Goal: Information Seeking & Learning: Learn about a topic

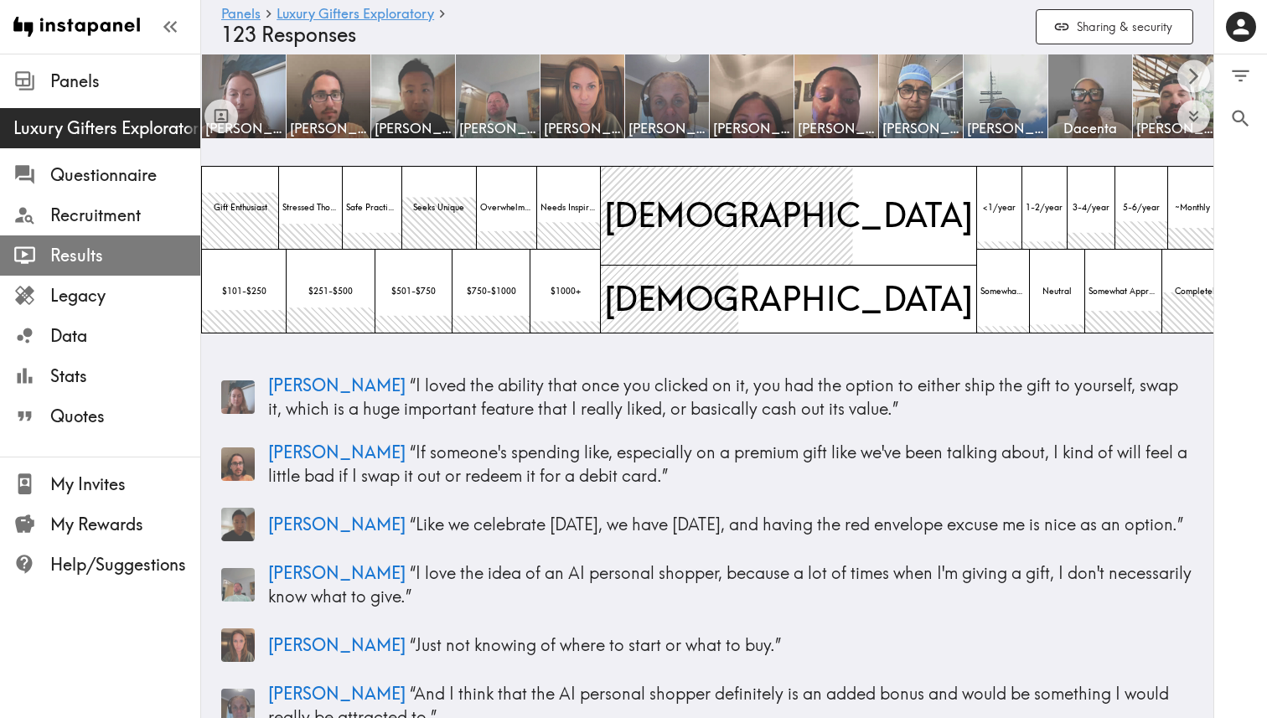
click at [101, 261] on span "Results" at bounding box center [125, 255] width 150 height 23
click at [39, 272] on div "Results" at bounding box center [100, 256] width 200 height 44
click at [96, 256] on span "Results" at bounding box center [125, 255] width 150 height 23
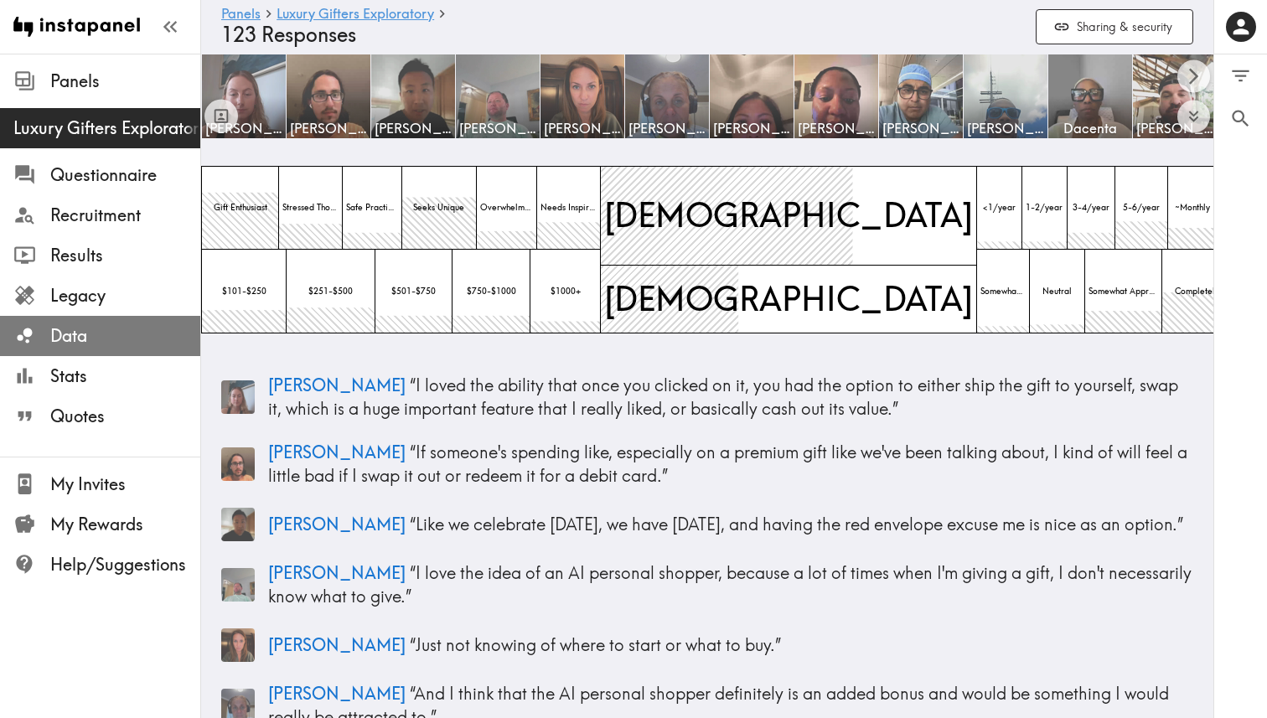
click at [100, 334] on span "Data" at bounding box center [125, 335] width 150 height 23
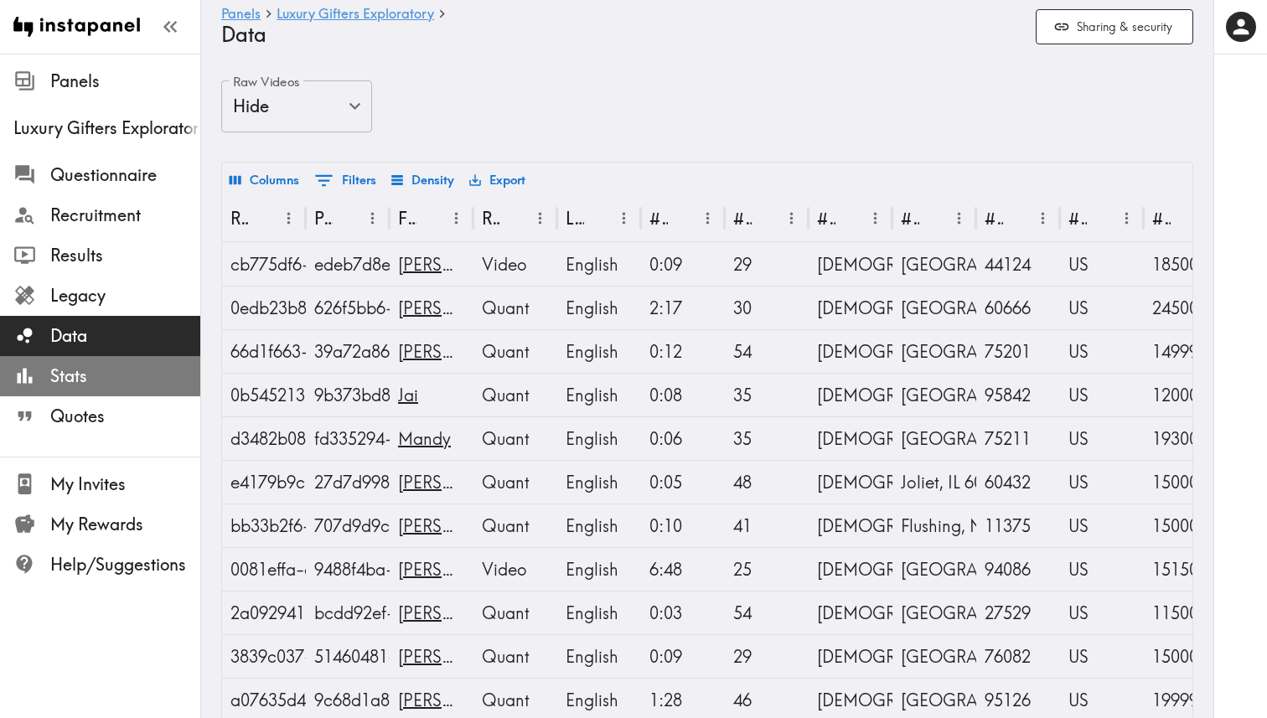
click at [100, 375] on span "Stats" at bounding box center [125, 376] width 150 height 23
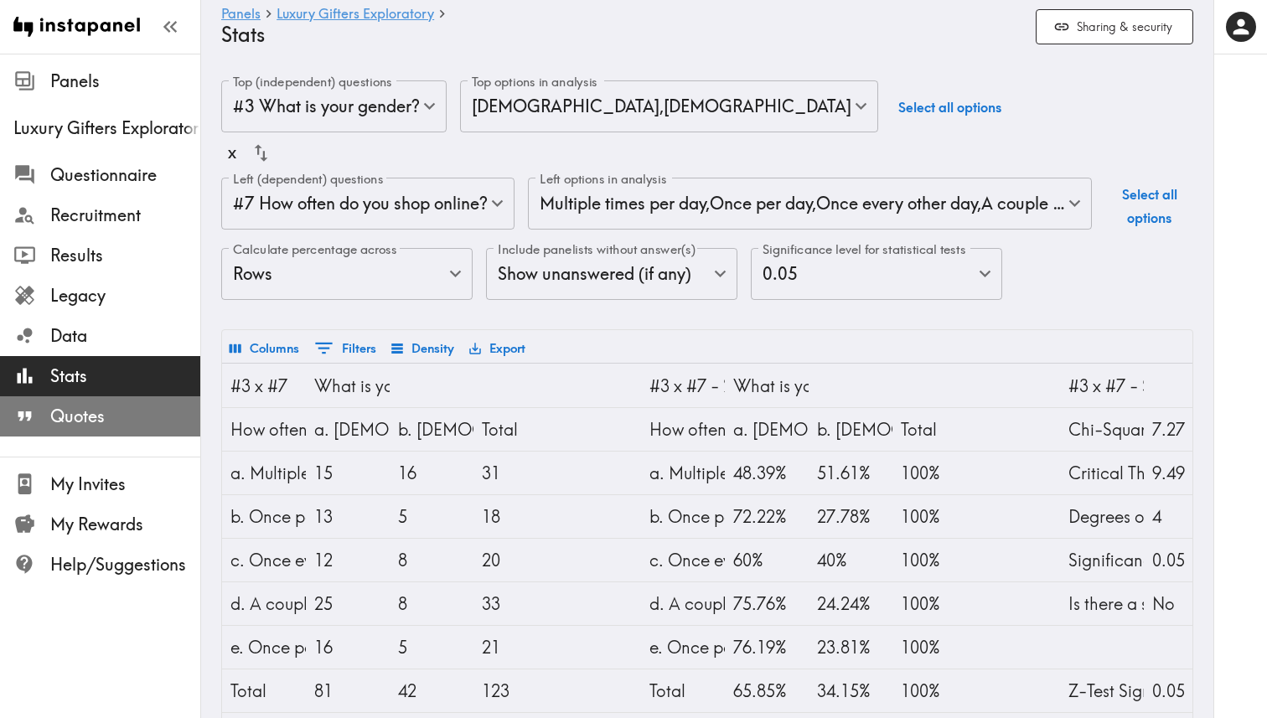
click at [101, 408] on span "Quotes" at bounding box center [125, 416] width 150 height 23
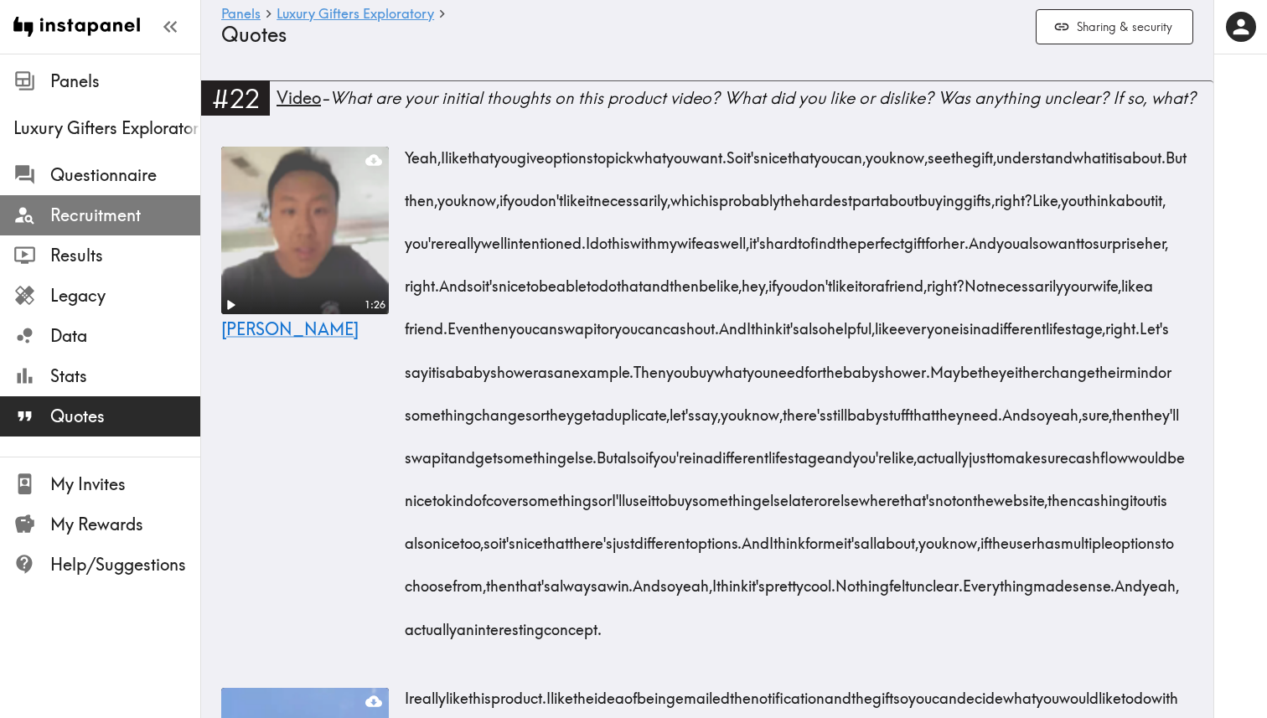
click at [126, 226] on span "Recruitment" at bounding box center [125, 215] width 150 height 23
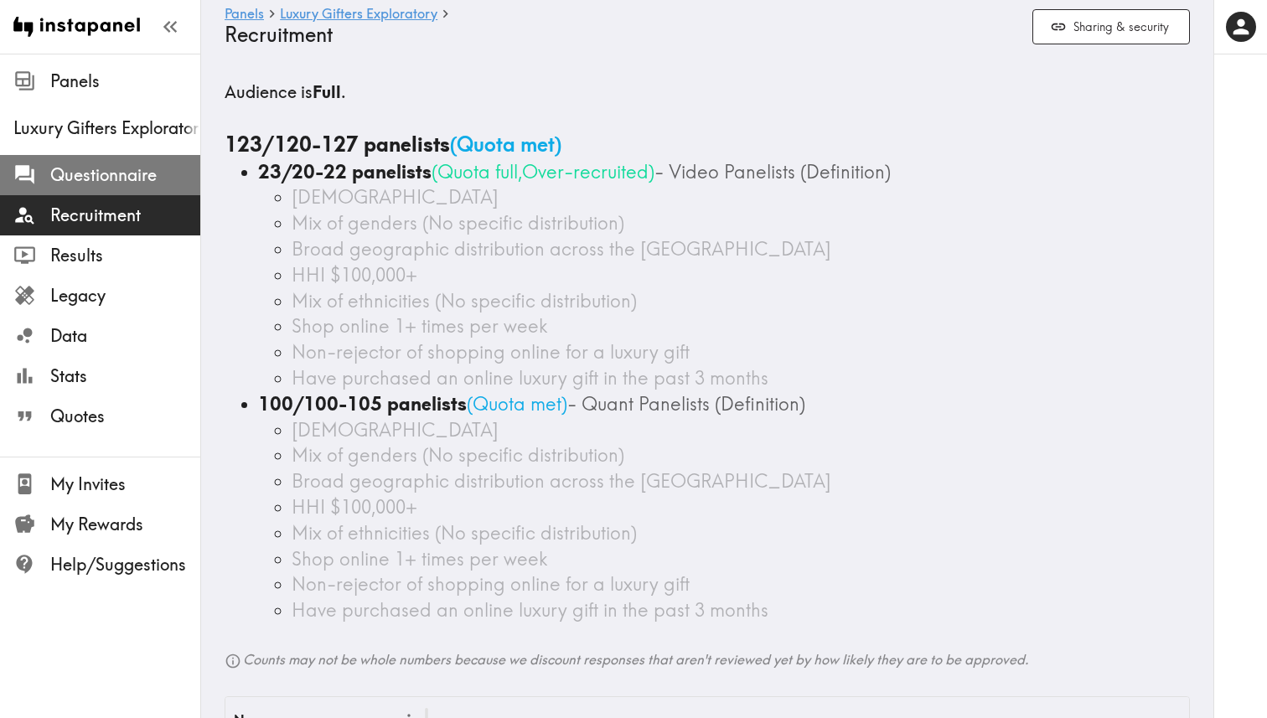
click at [126, 176] on span "Questionnaire" at bounding box center [125, 174] width 150 height 23
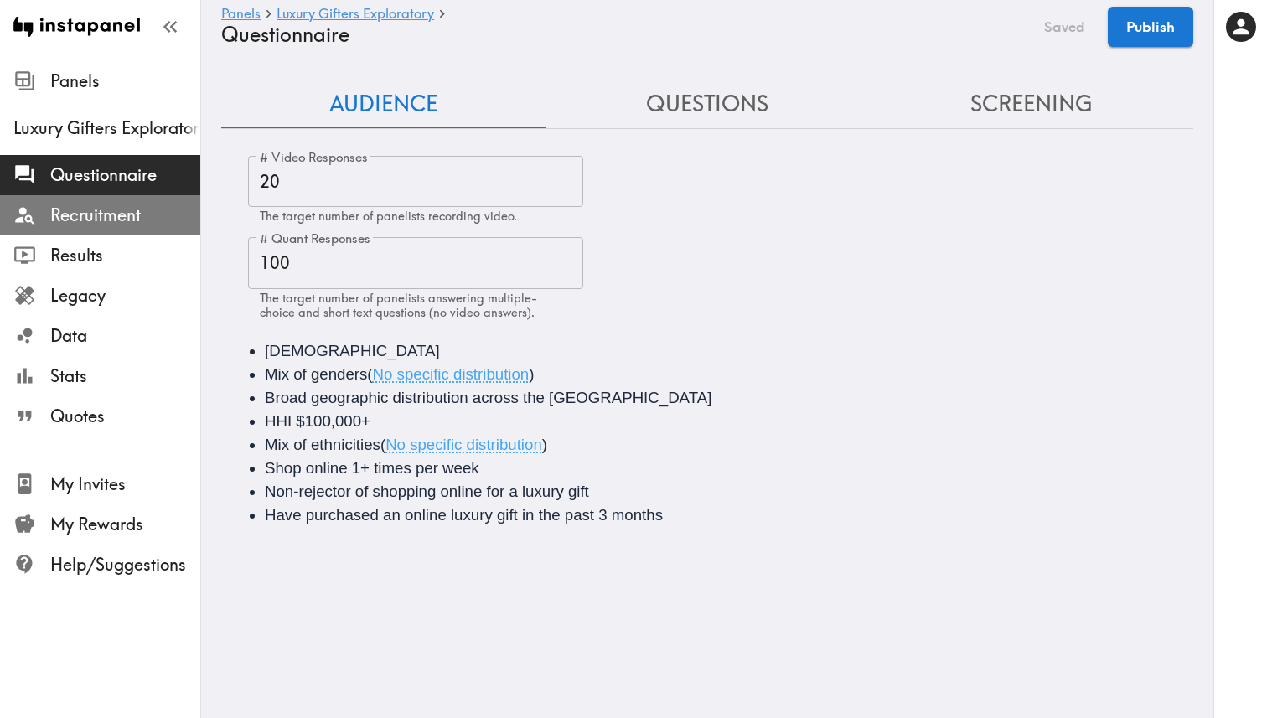
click at [121, 214] on span "Recruitment" at bounding box center [125, 215] width 150 height 23
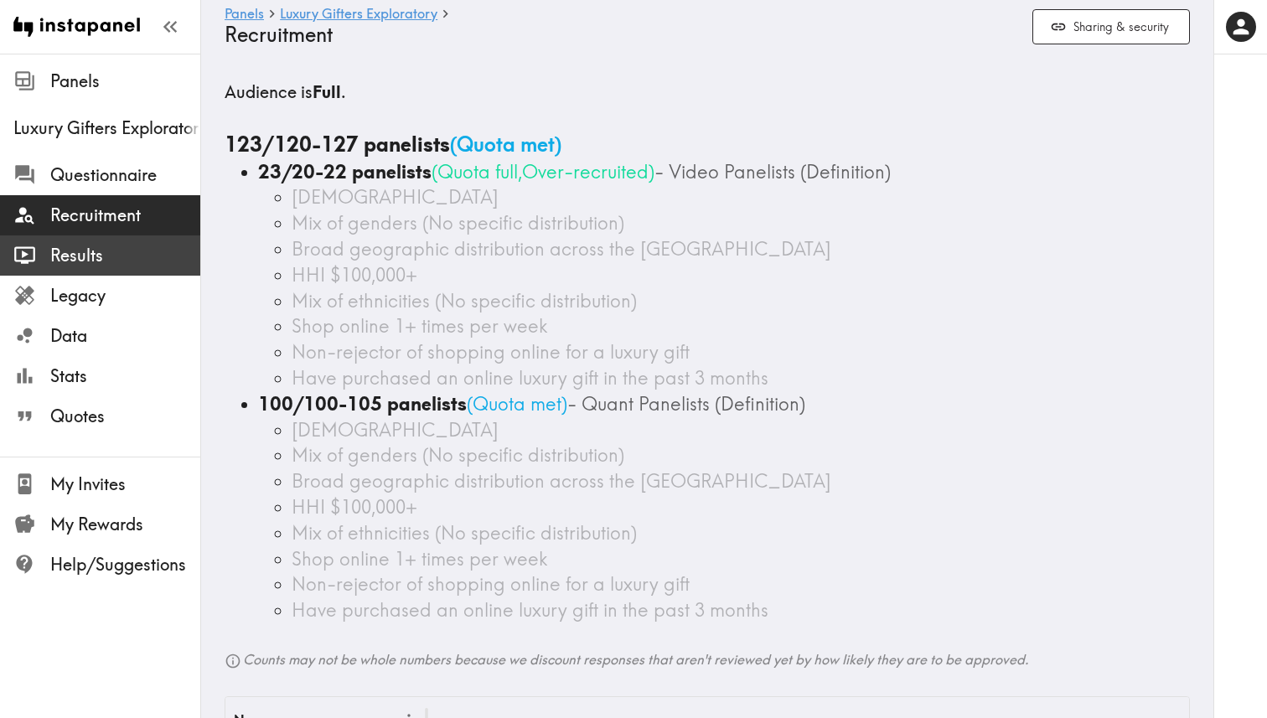
click at [108, 262] on span "Results" at bounding box center [125, 255] width 150 height 23
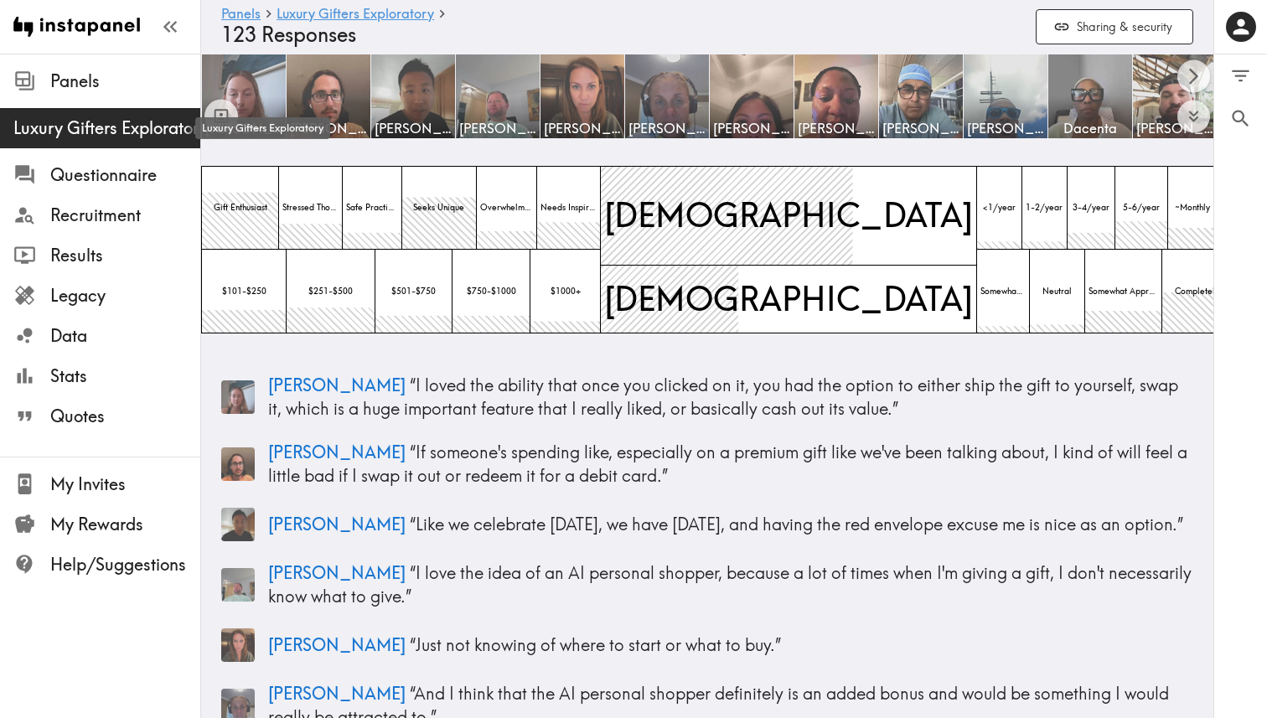
click at [65, 137] on span "Luxury Gifters Exploratory" at bounding box center [106, 128] width 187 height 23
click at [64, 92] on span "Panels" at bounding box center [125, 81] width 150 height 23
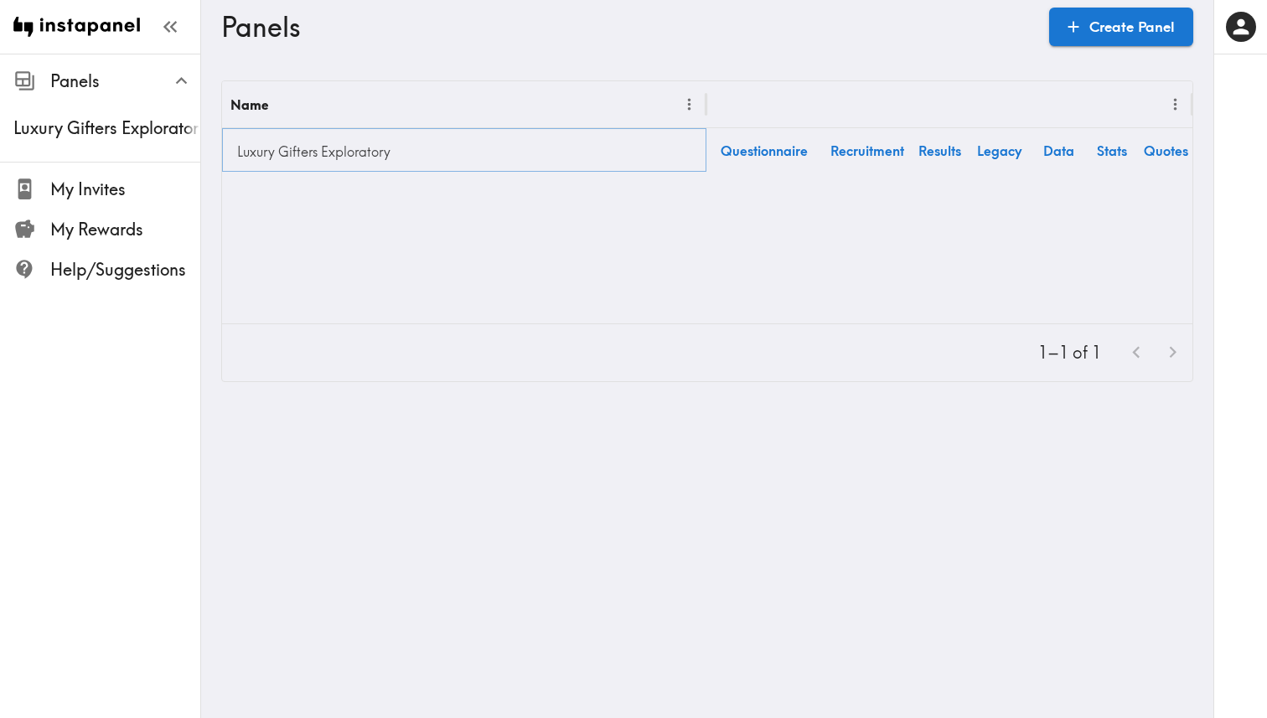
click at [340, 155] on link "Luxury Gifters Exploratory" at bounding box center [465, 152] width 468 height 34
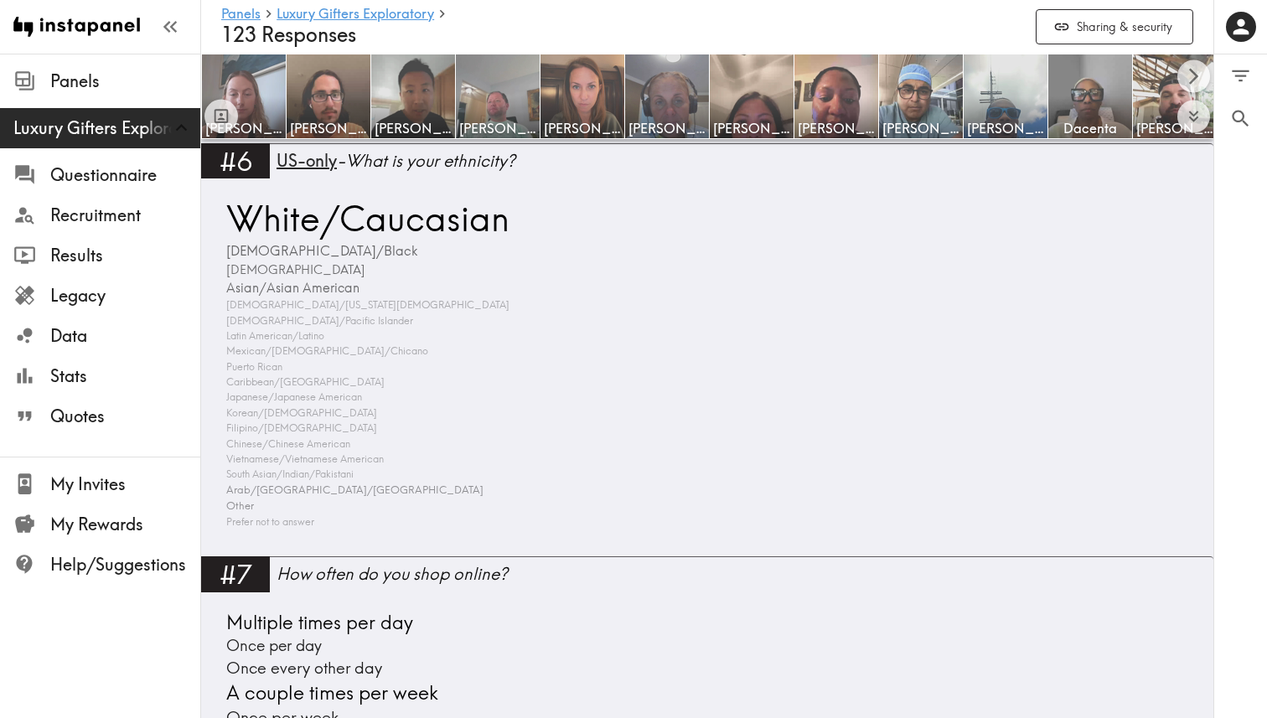
scroll to position [1760, 0]
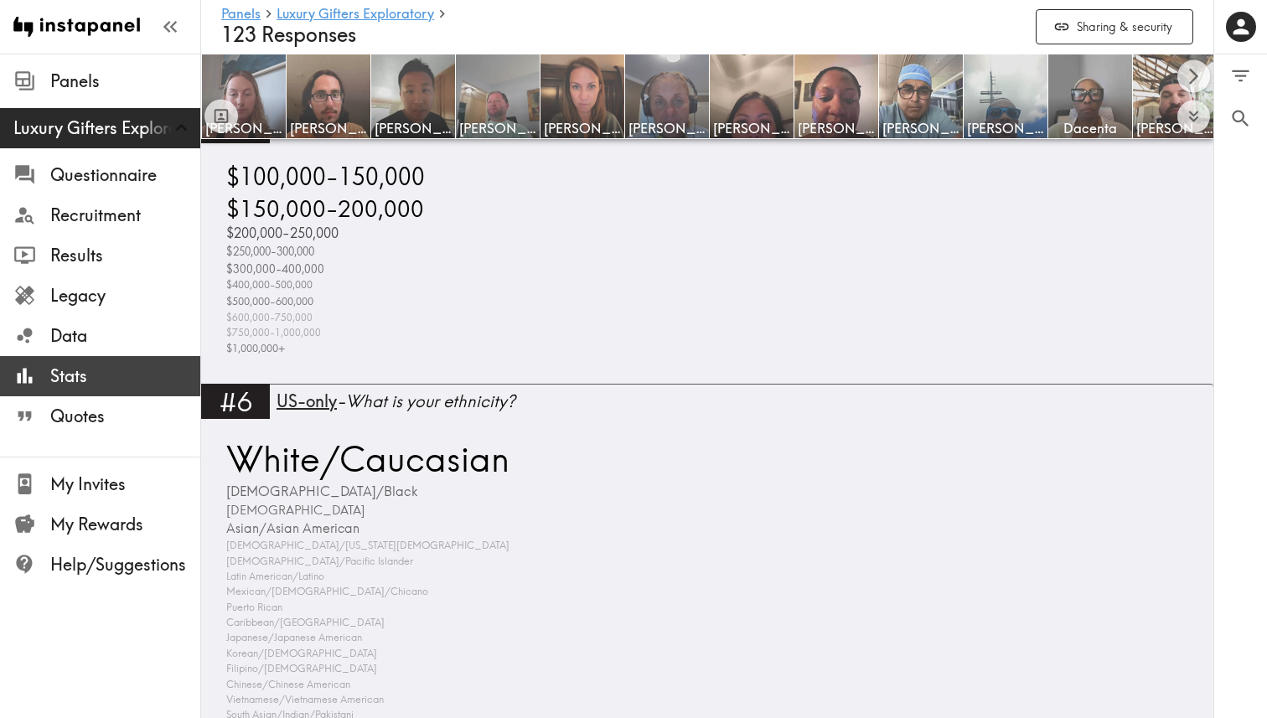
click at [103, 376] on span "Stats" at bounding box center [125, 376] width 150 height 23
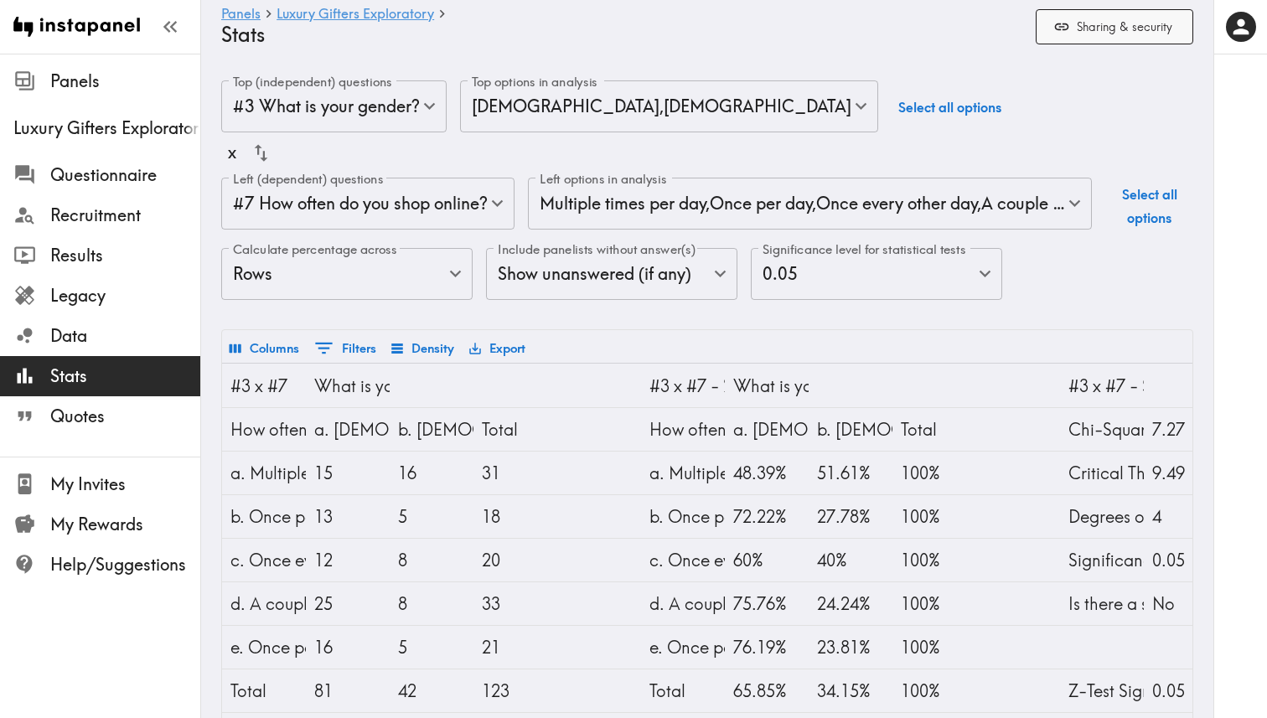
click at [1097, 31] on button "Sharing & security" at bounding box center [1115, 27] width 158 height 36
click at [231, 158] on div "x" at bounding box center [232, 153] width 8 height 36
click at [228, 155] on div "x" at bounding box center [232, 153] width 8 height 36
click at [233, 155] on div "x" at bounding box center [232, 153] width 8 height 36
click at [79, 350] on span "Data" at bounding box center [125, 336] width 150 height 30
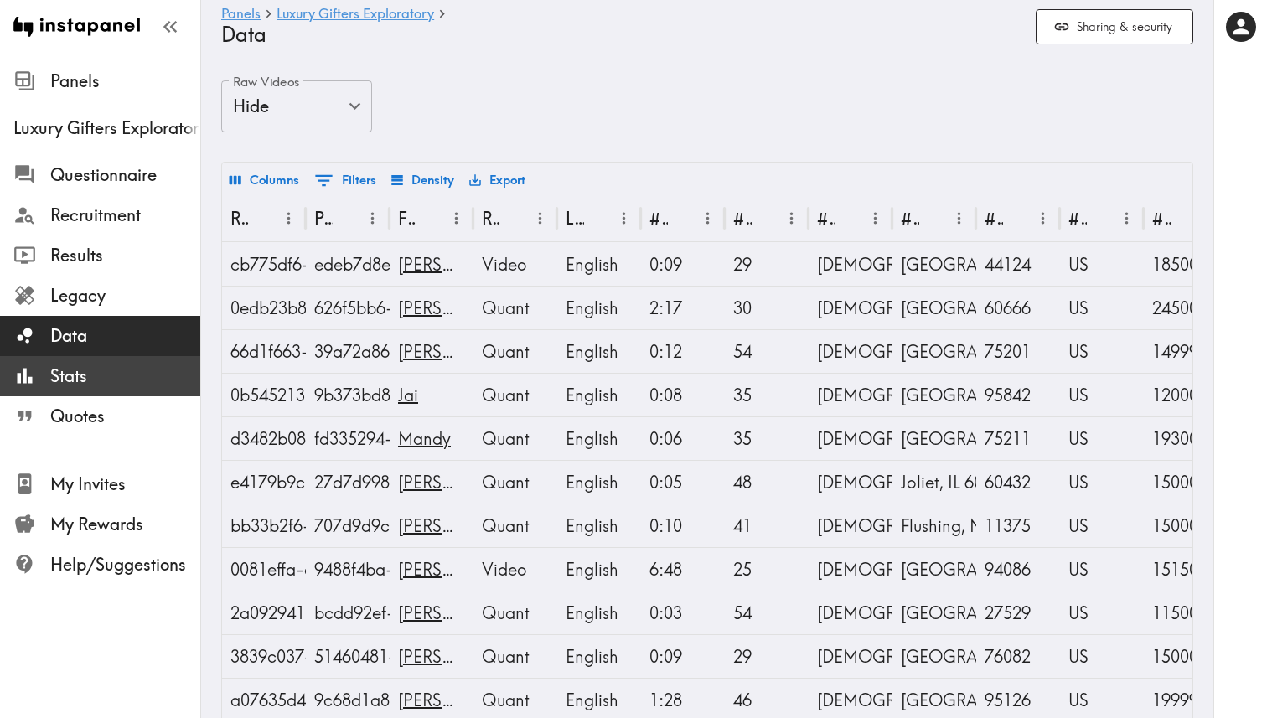
click at [77, 378] on span "Stats" at bounding box center [125, 376] width 150 height 23
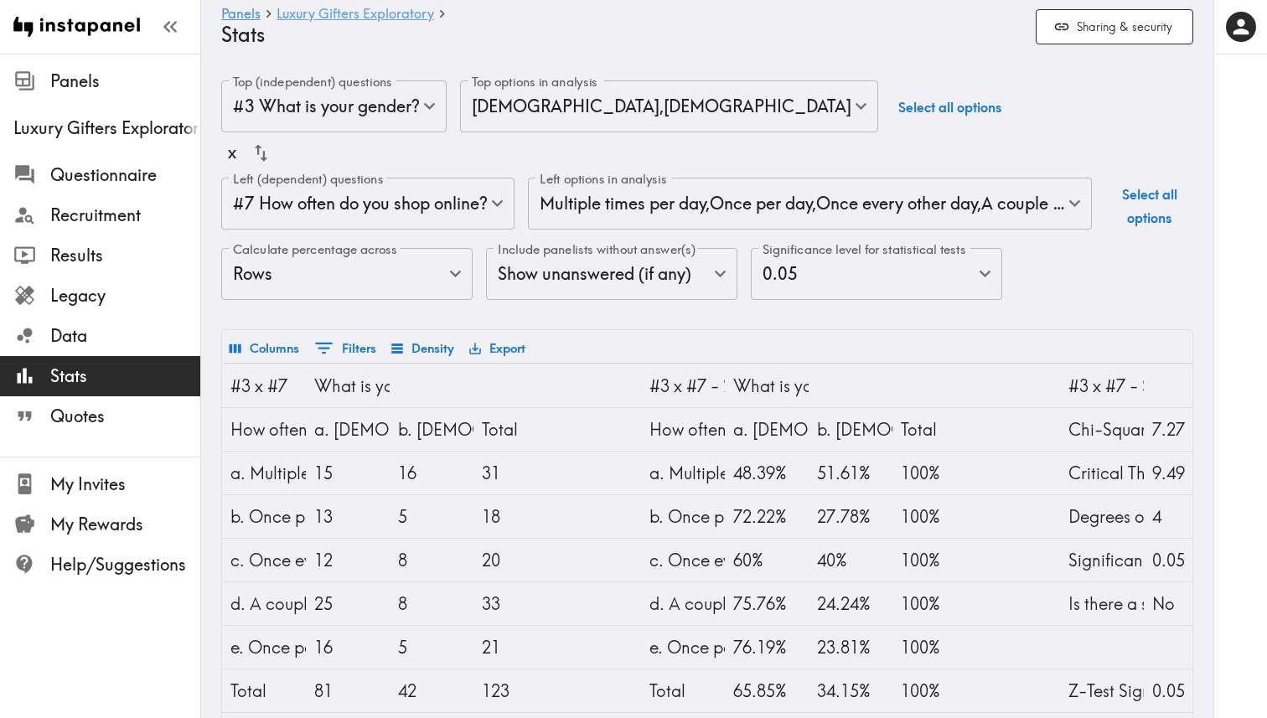
click at [342, 16] on link "Luxury Gifters Exploratory" at bounding box center [356, 15] width 158 height 16
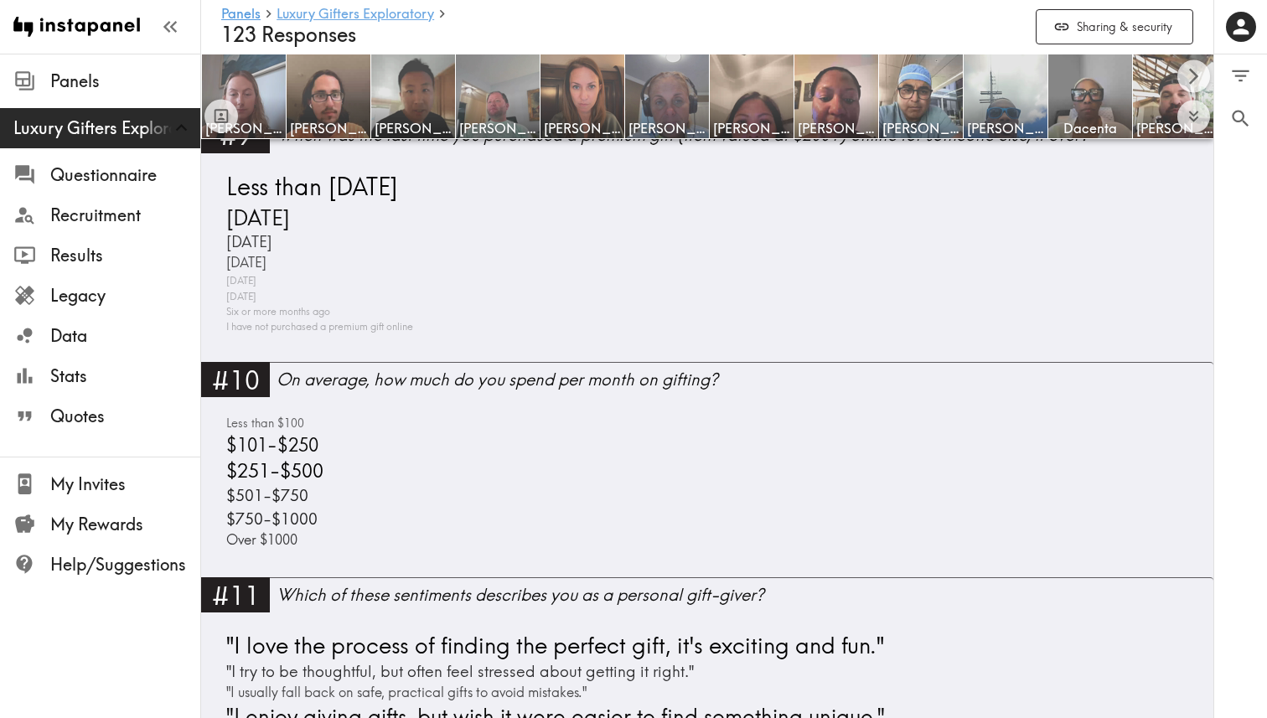
scroll to position [2999, 0]
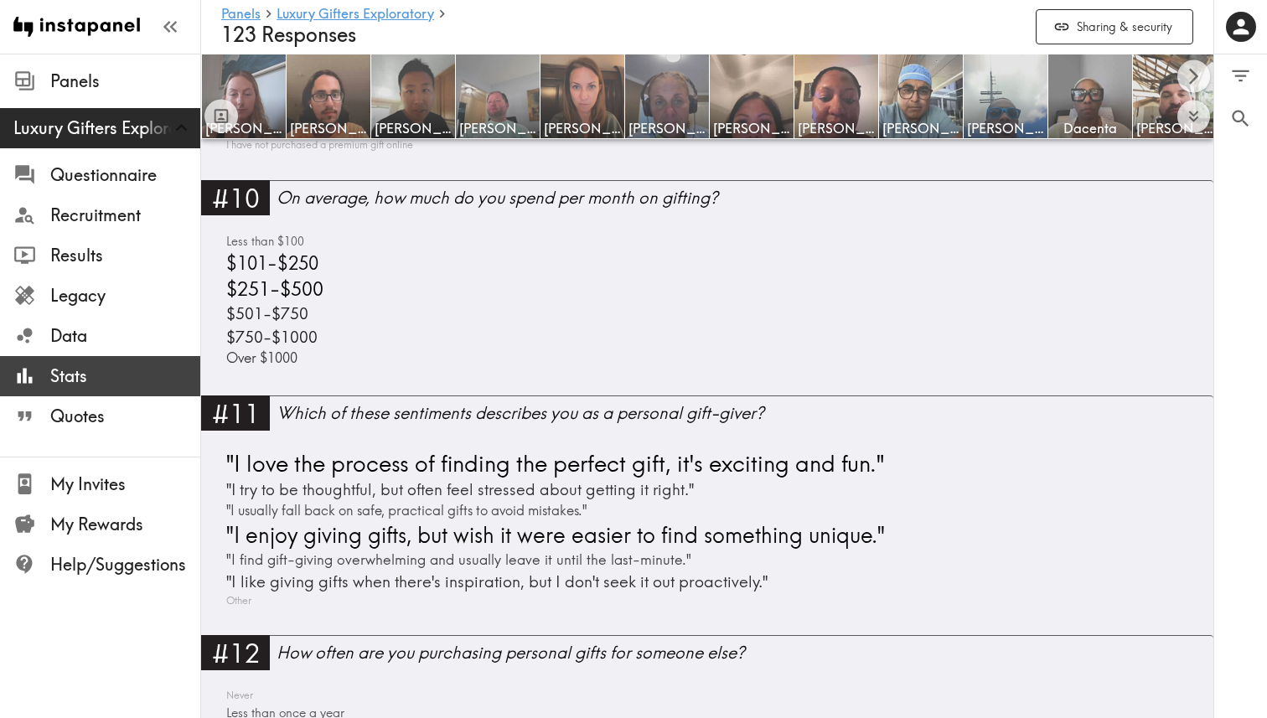
click at [106, 382] on span "Stats" at bounding box center [125, 376] width 150 height 23
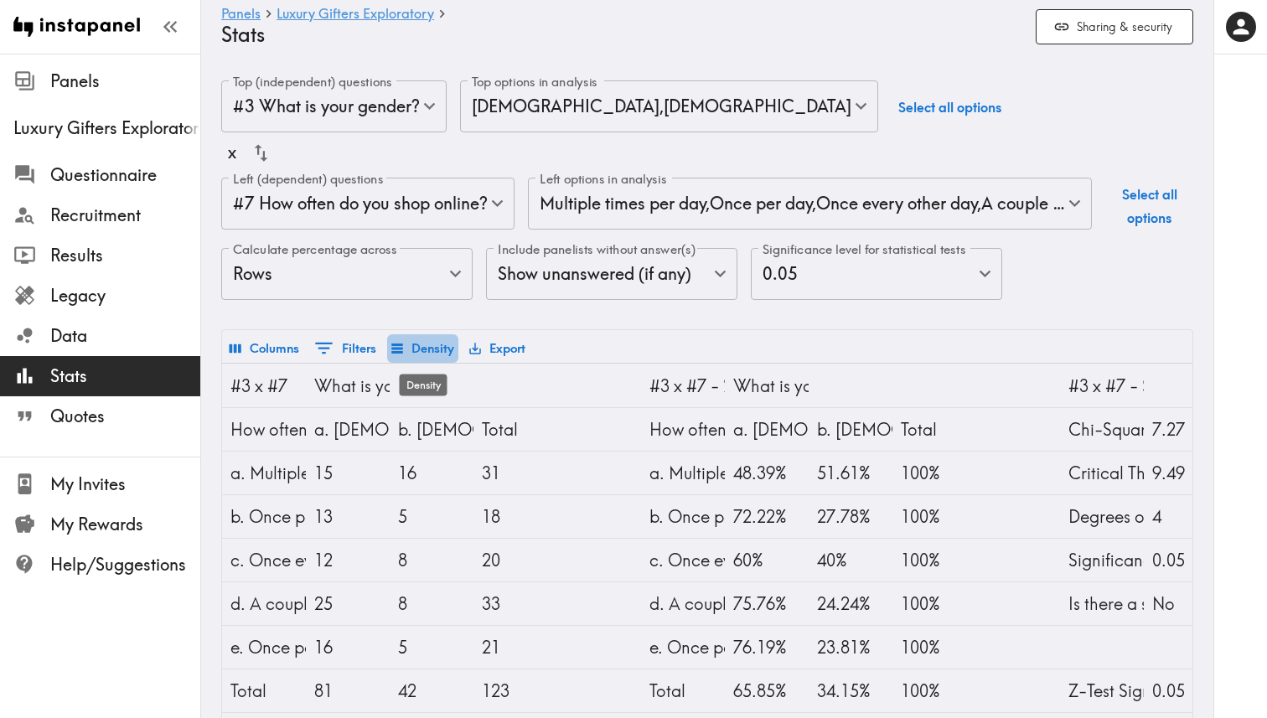
click at [414, 350] on button "Density" at bounding box center [422, 348] width 71 height 28
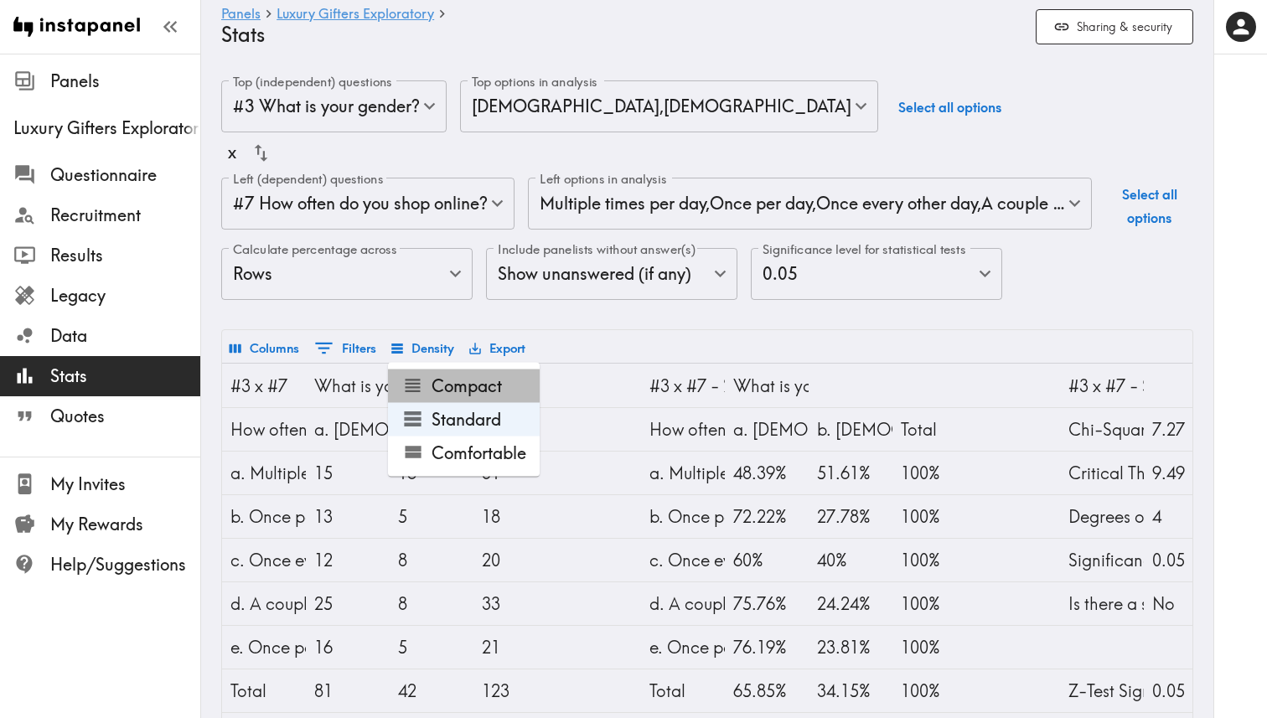
click at [450, 385] on li "Compact" at bounding box center [464, 387] width 152 height 34
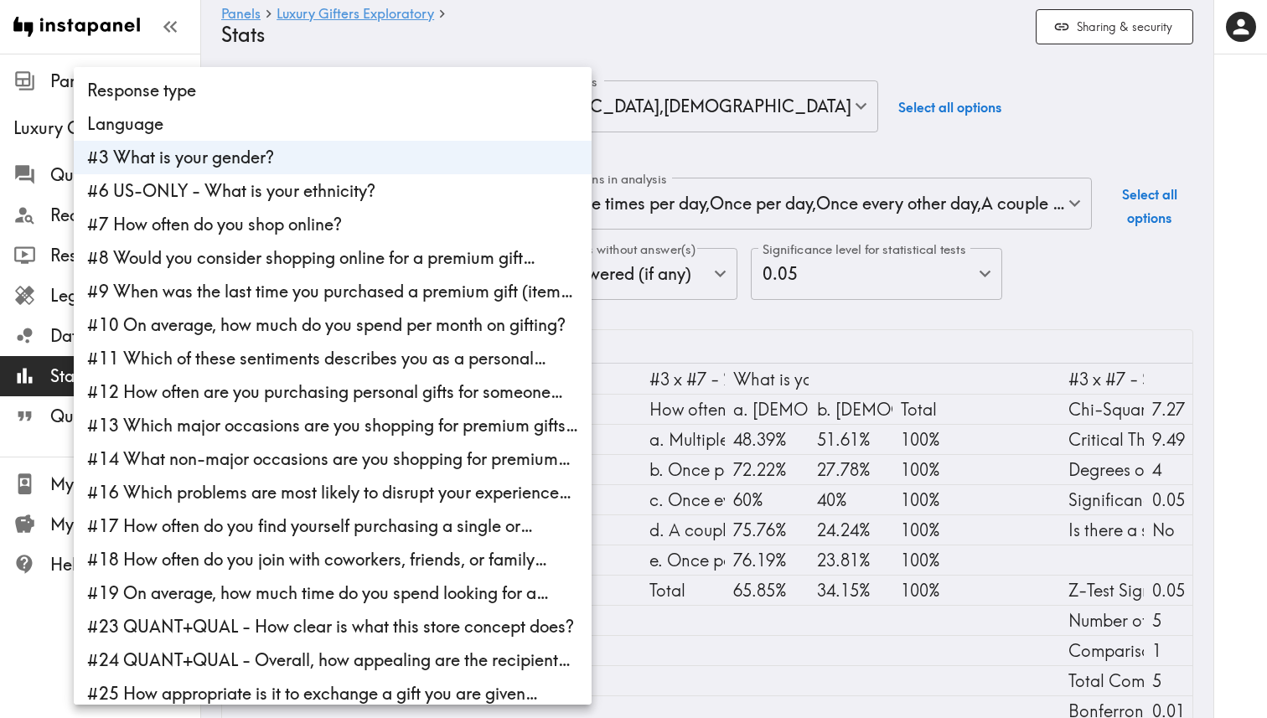
click at [391, 115] on body "Instapanel - Panels - Luxury Gifters Exploratory - Stats Panels Luxury Gifters …" at bounding box center [633, 404] width 1267 height 700
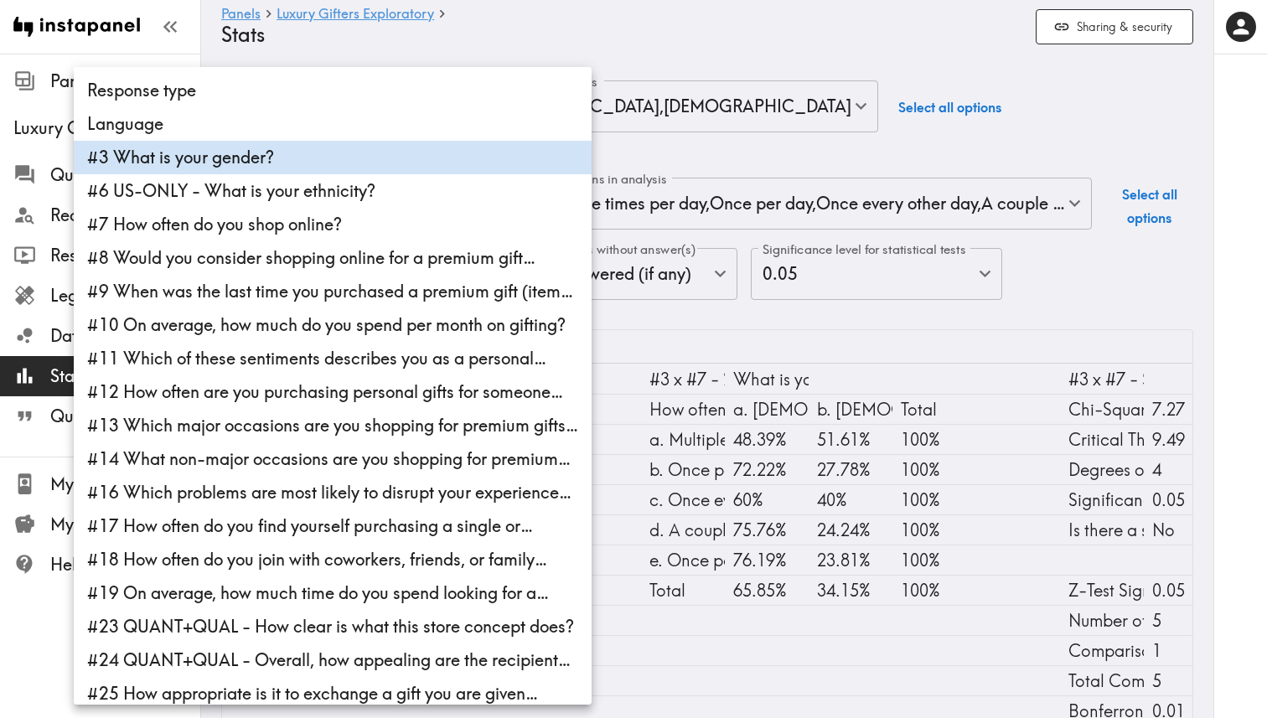
click at [409, 106] on body "Instapanel - Panels - Luxury Gifters Exploratory - Stats Panels Luxury Gifters …" at bounding box center [633, 404] width 1267 height 700
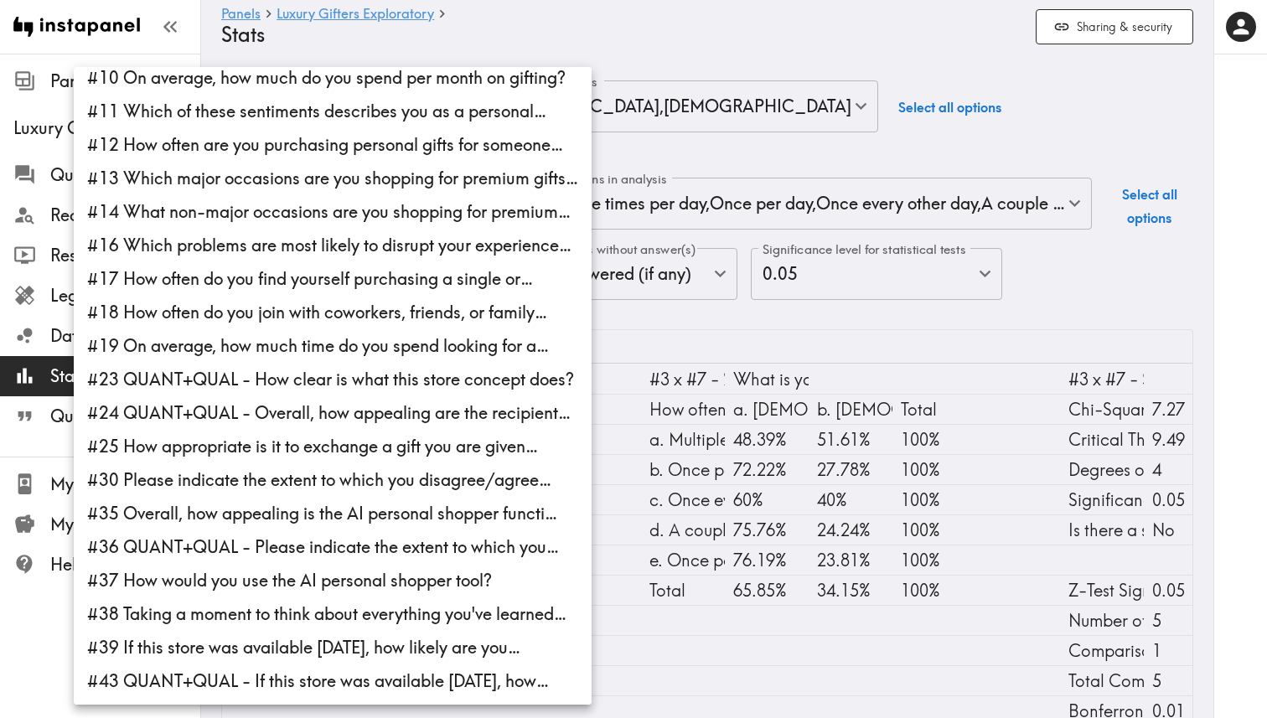
click at [830, 111] on div at bounding box center [633, 359] width 1267 height 718
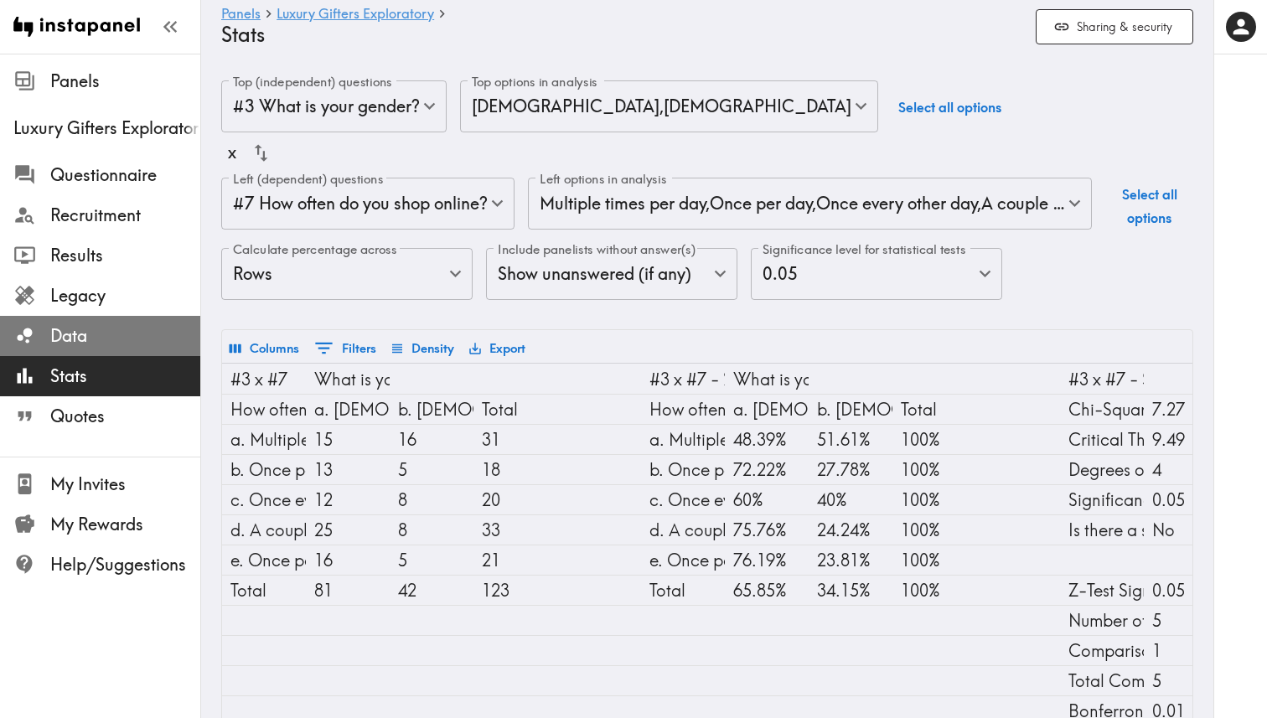
click at [101, 345] on span "Data" at bounding box center [125, 335] width 150 height 23
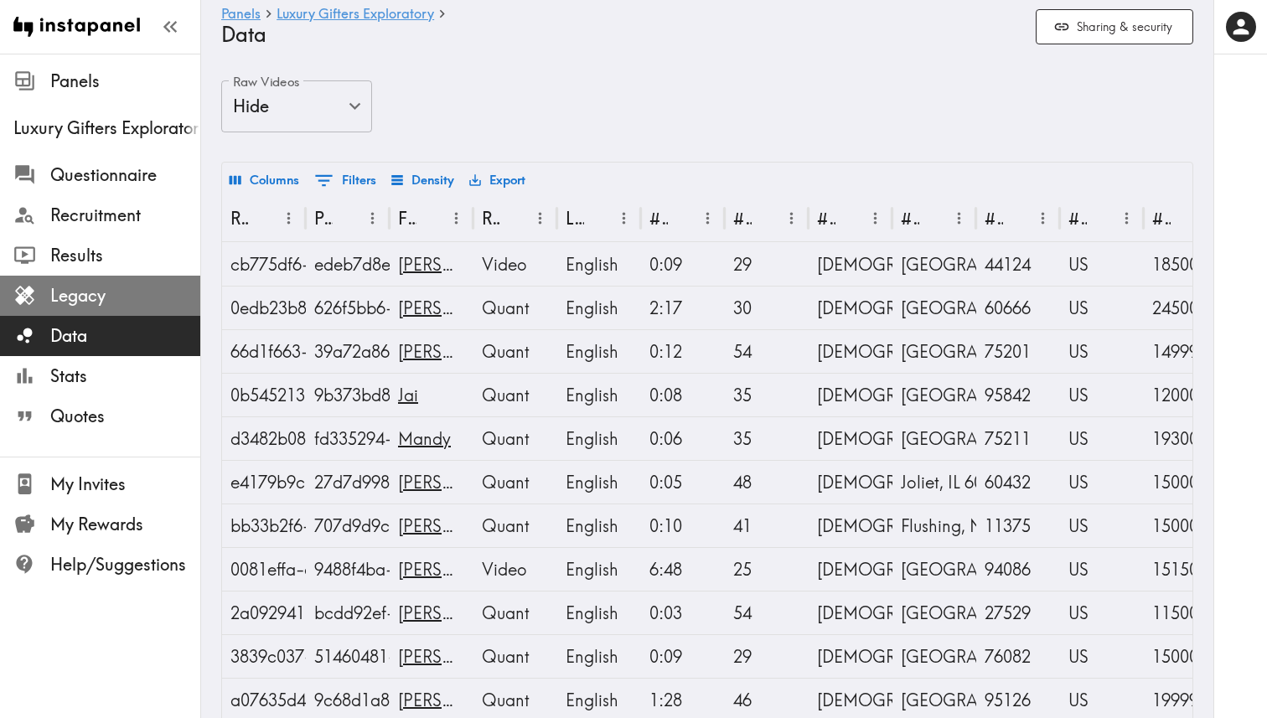
click at [79, 298] on span "Legacy" at bounding box center [125, 295] width 150 height 23
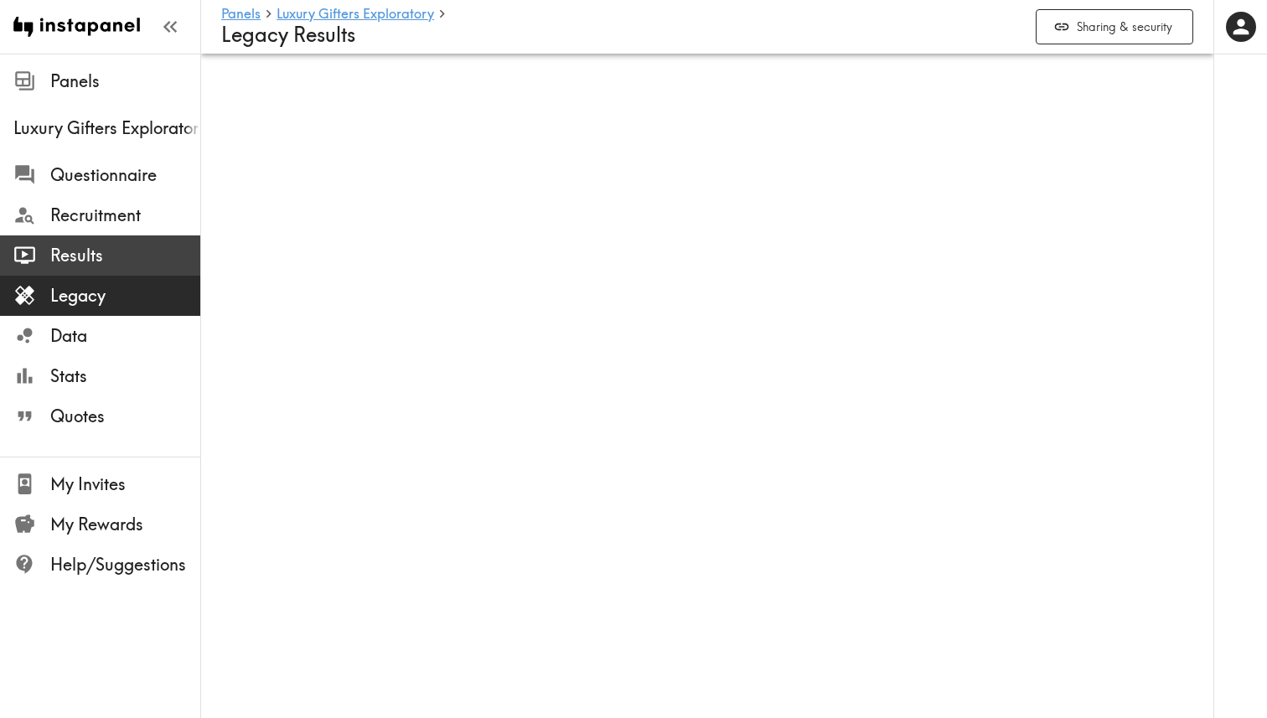
click at [73, 237] on div "Results" at bounding box center [100, 256] width 200 height 44
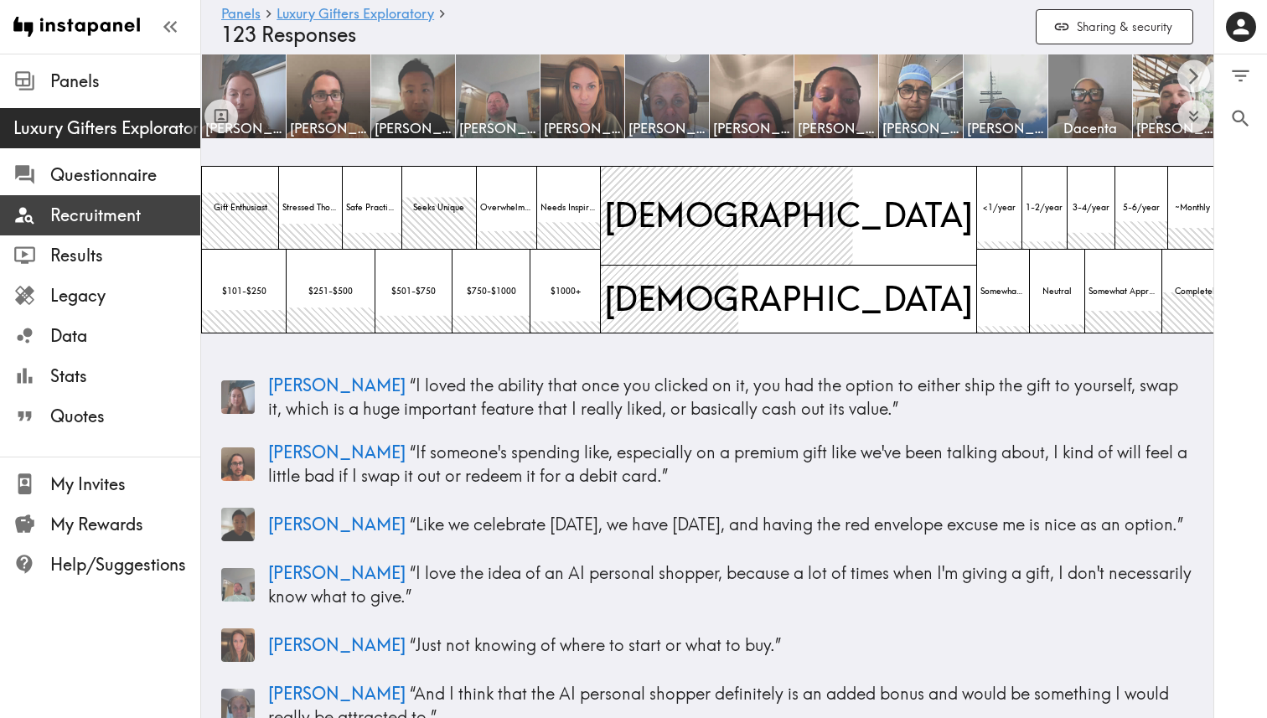
click at [92, 210] on span "Recruitment" at bounding box center [125, 215] width 150 height 23
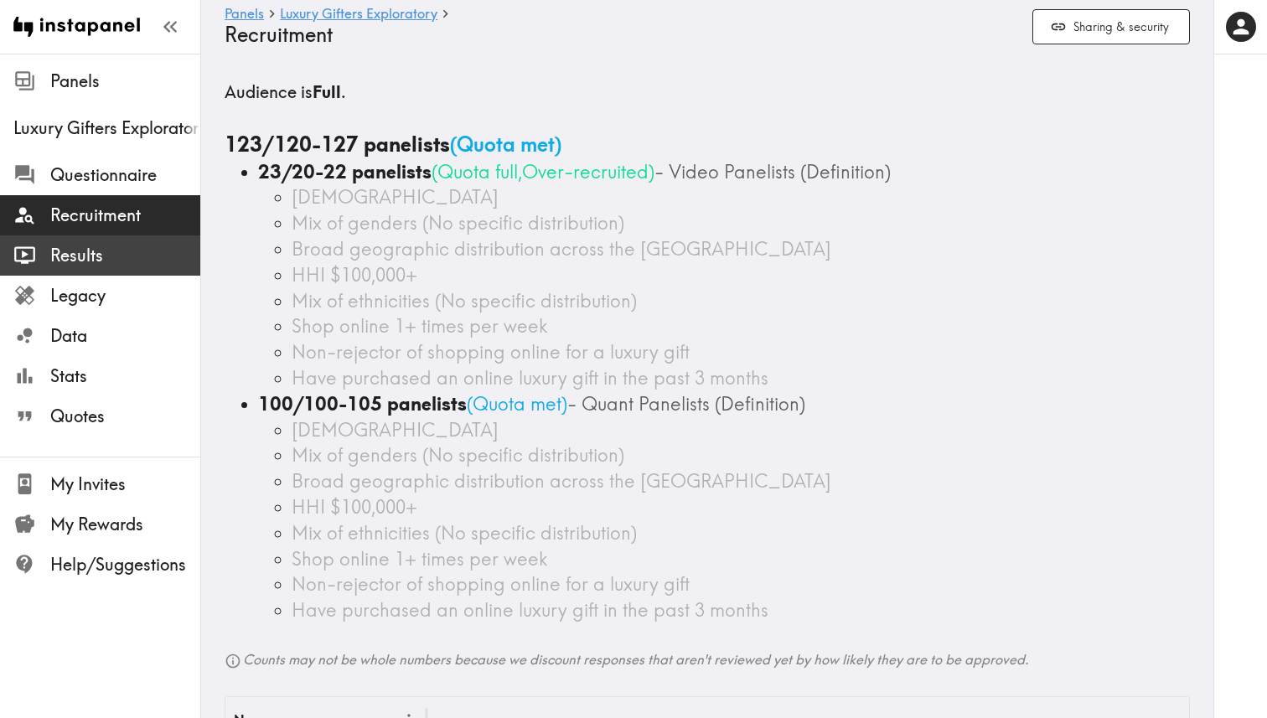
click at [92, 258] on span "Results" at bounding box center [125, 255] width 150 height 23
